Goal: Information Seeking & Learning: Learn about a topic

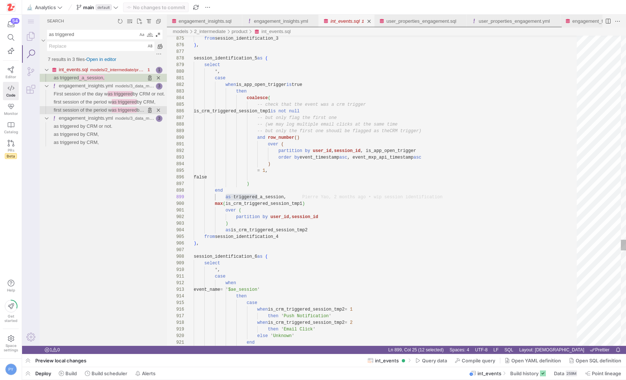
scroll to position [66, 64]
